Goal: Information Seeking & Learning: Compare options

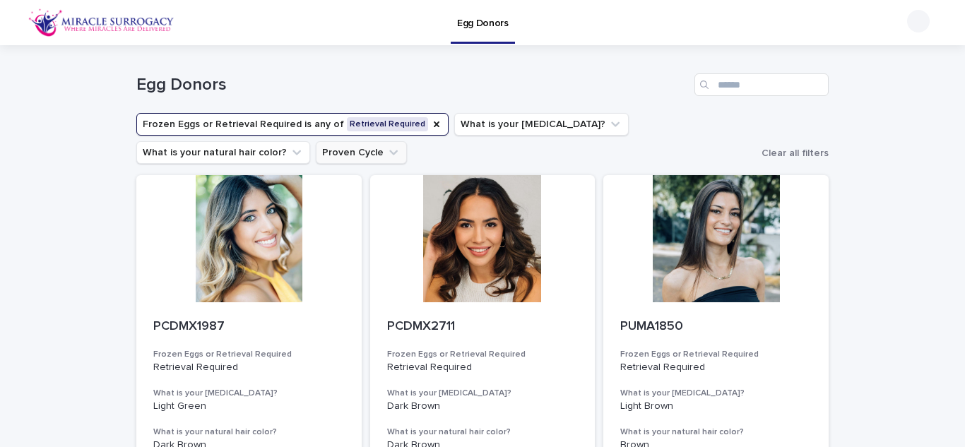
click at [387, 148] on icon "Proven Cycle" at bounding box center [394, 153] width 14 height 14
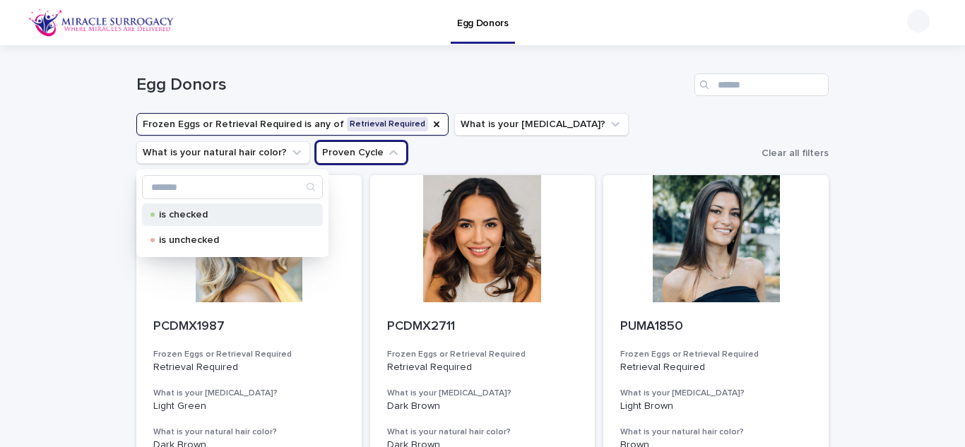
click at [208, 211] on p "is checked" at bounding box center [229, 215] width 141 height 10
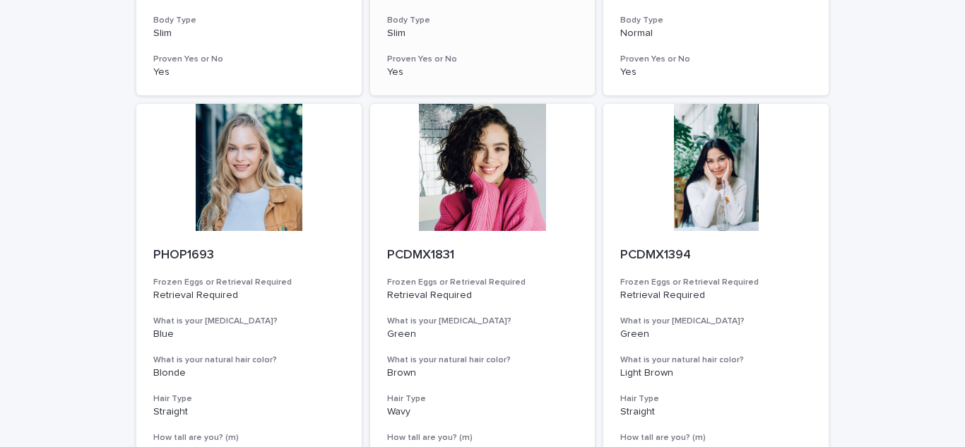
scroll to position [573, 0]
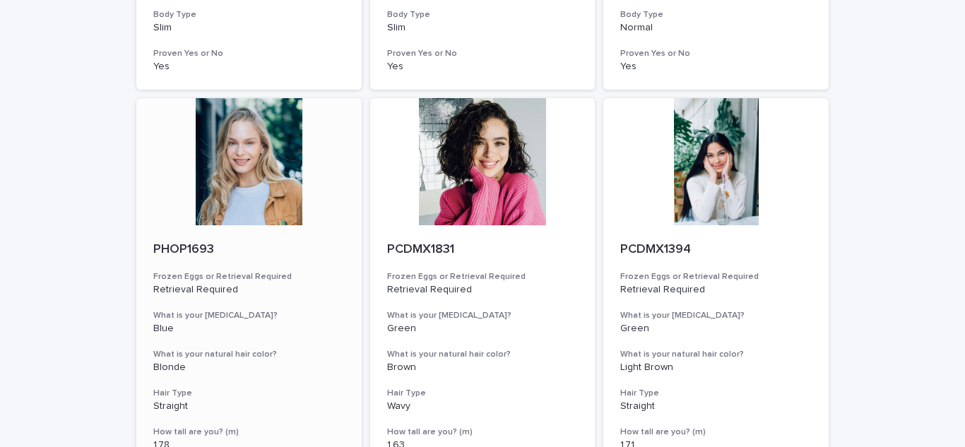
click at [270, 251] on p "PHOP1693" at bounding box center [249, 250] width 192 height 16
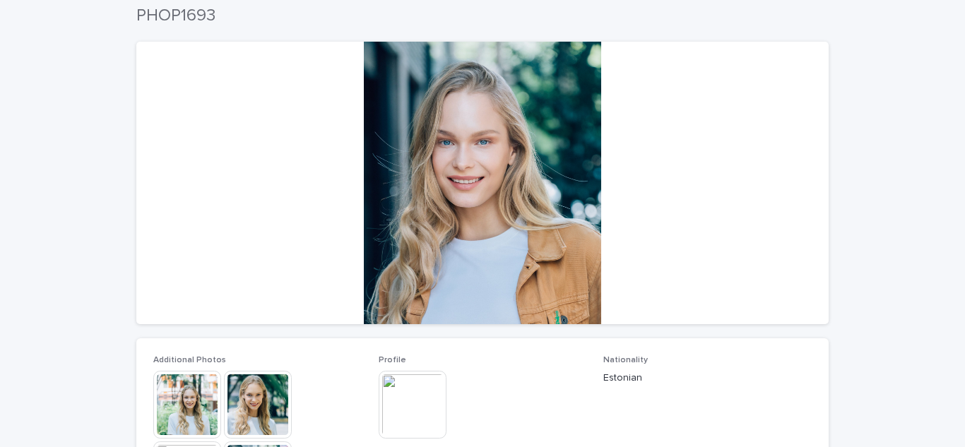
scroll to position [81, 0]
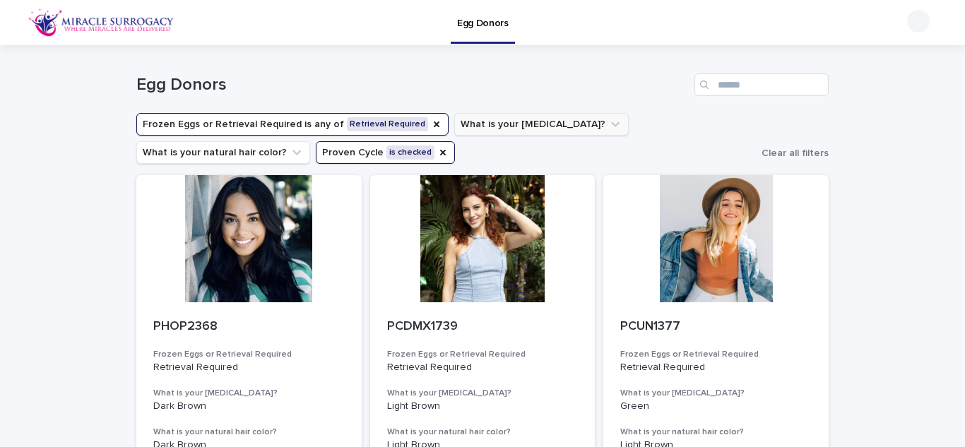
click at [609, 122] on icon "What is your eye color?" at bounding box center [616, 124] width 14 height 14
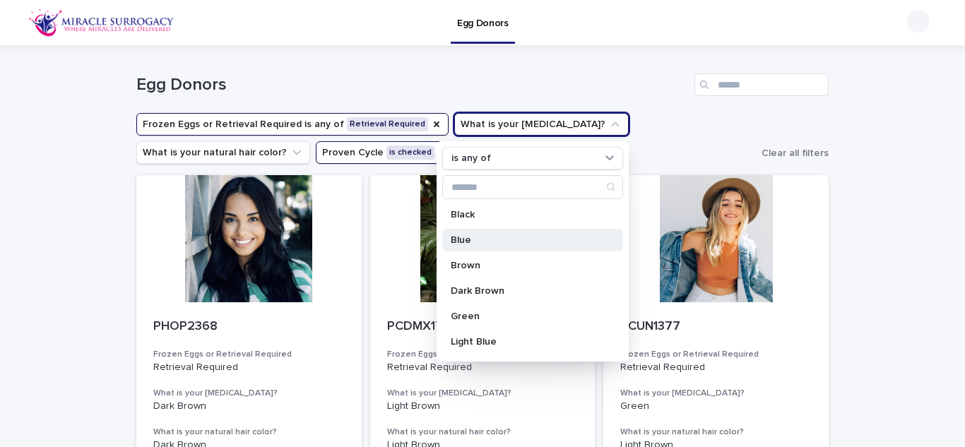
click at [469, 237] on p "Blue" at bounding box center [526, 240] width 150 height 10
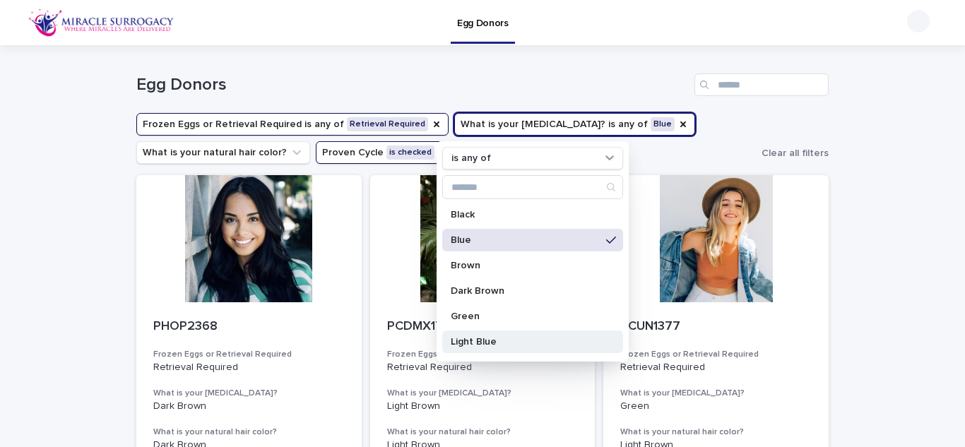
click at [476, 322] on div "Green" at bounding box center [532, 316] width 181 height 23
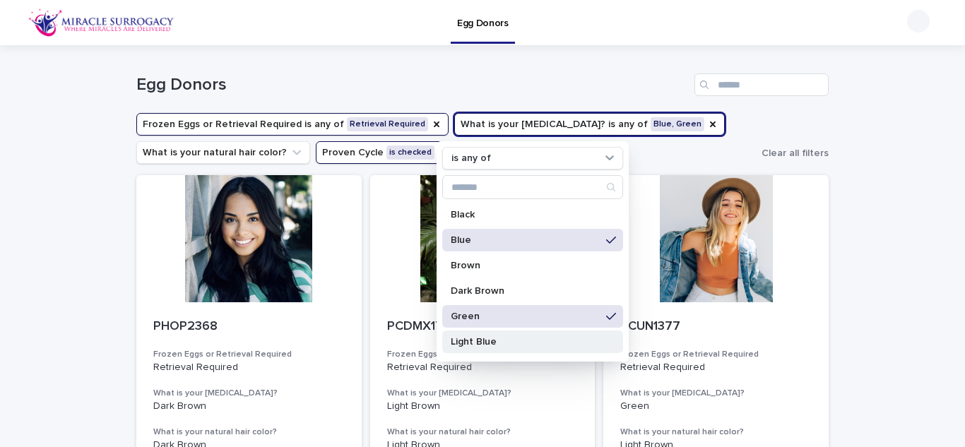
click at [483, 343] on p "Light Blue" at bounding box center [526, 342] width 150 height 10
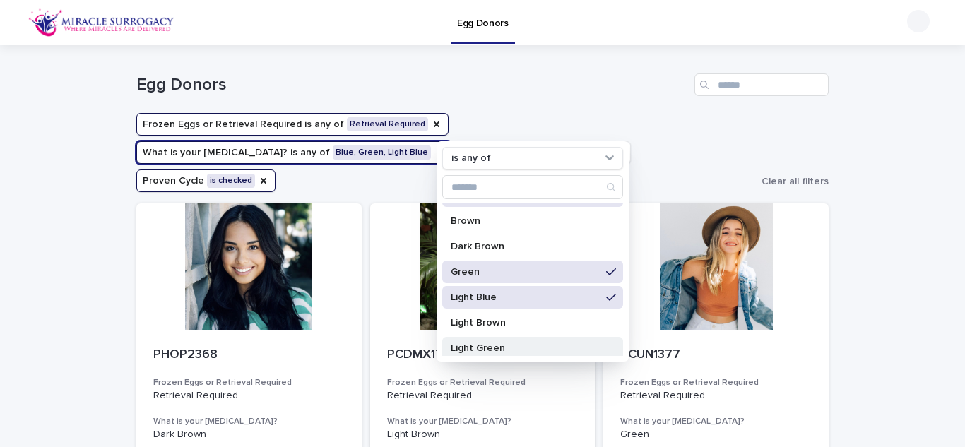
scroll to position [102, 0]
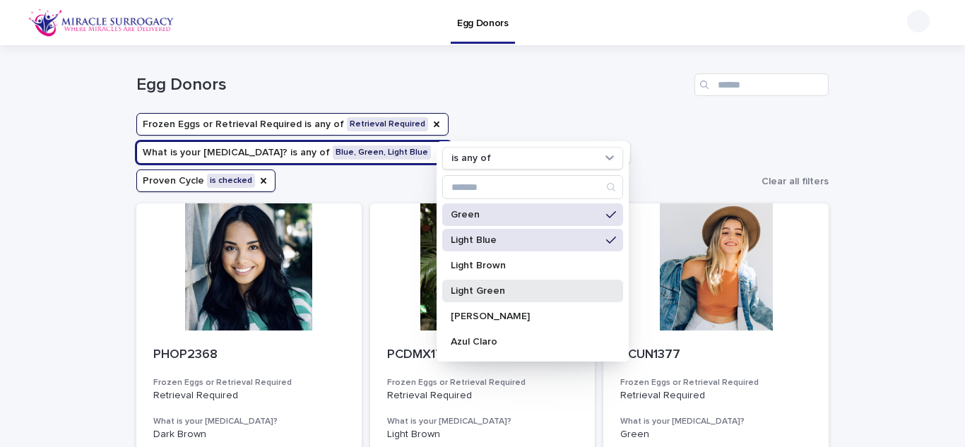
click at [478, 295] on p "Light Green" at bounding box center [526, 291] width 150 height 10
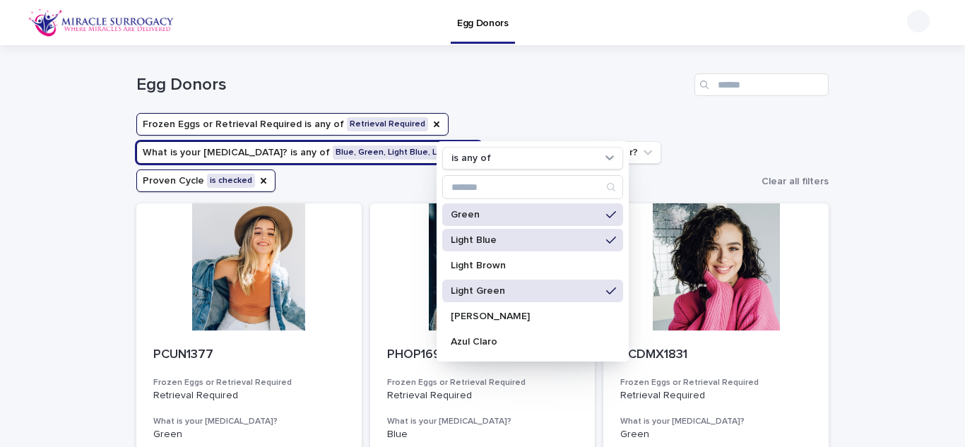
click at [432, 75] on h1 "Egg Donors" at bounding box center [412, 85] width 553 height 20
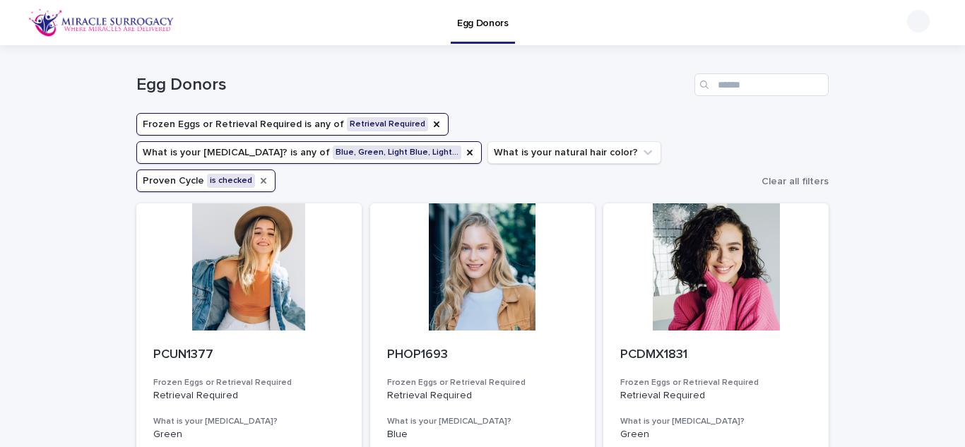
click at [266, 178] on icon "Proven Cycle" at bounding box center [264, 181] width 6 height 6
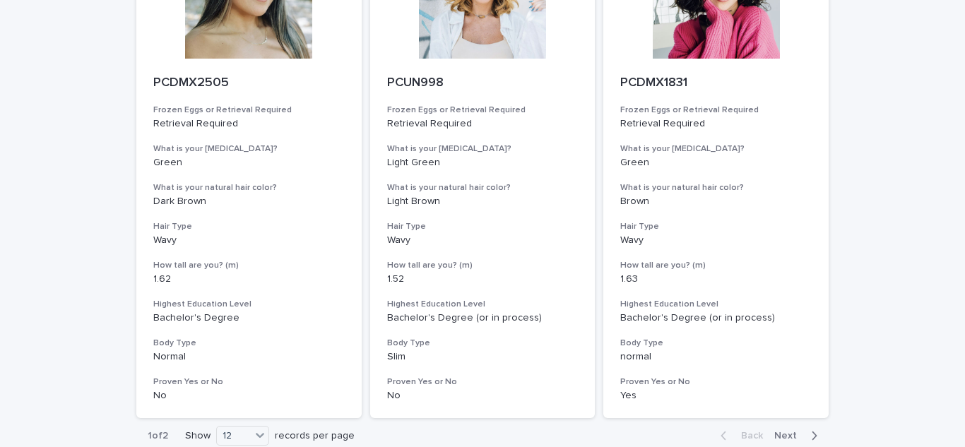
scroll to position [1849, 0]
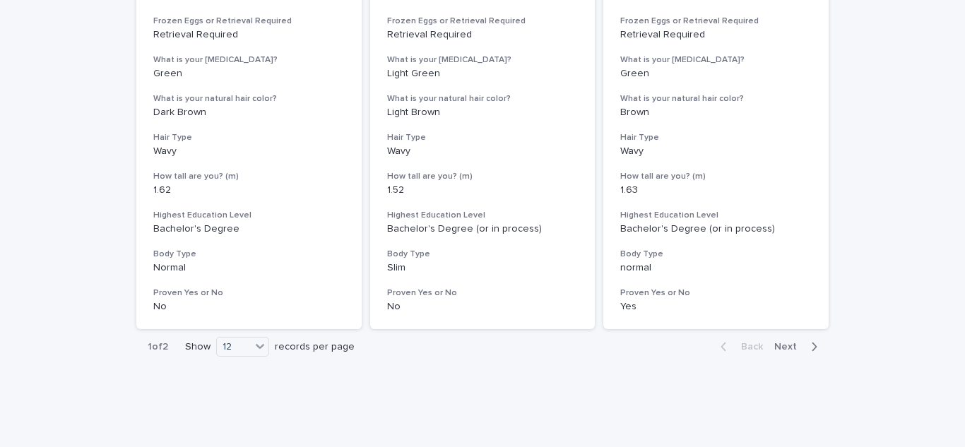
click at [786, 342] on span "Next" at bounding box center [790, 347] width 31 height 10
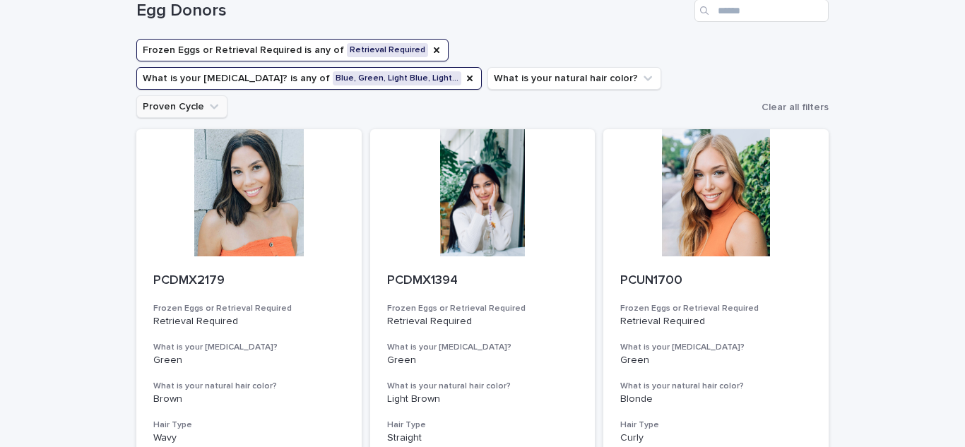
scroll to position [54, 0]
